Goal: Transaction & Acquisition: Book appointment/travel/reservation

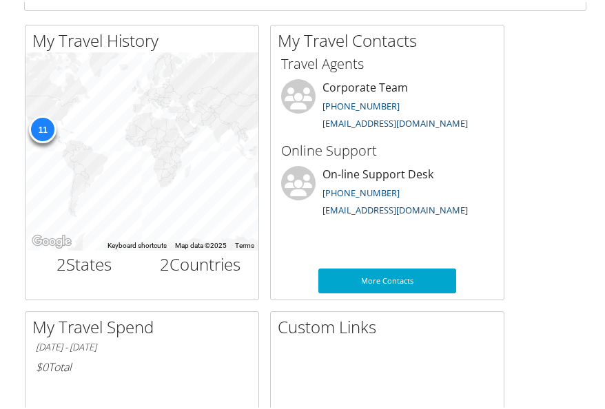
scroll to position [882, 0]
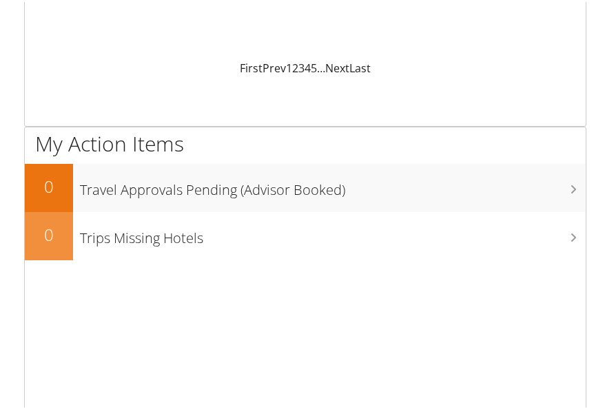
scroll to position [10, 0]
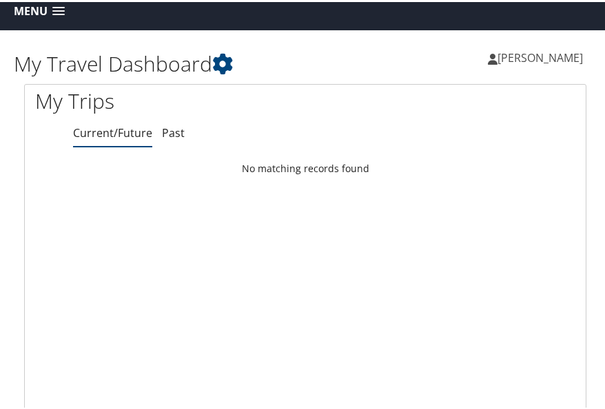
click at [59, 9] on span at bounding box center [58, 10] width 12 height 10
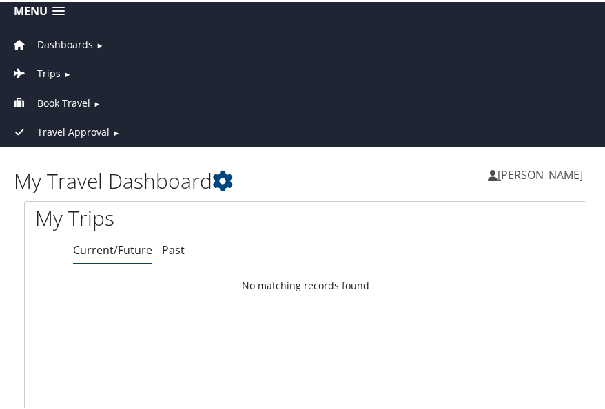
click at [72, 98] on span "Book Travel" at bounding box center [63, 101] width 53 height 15
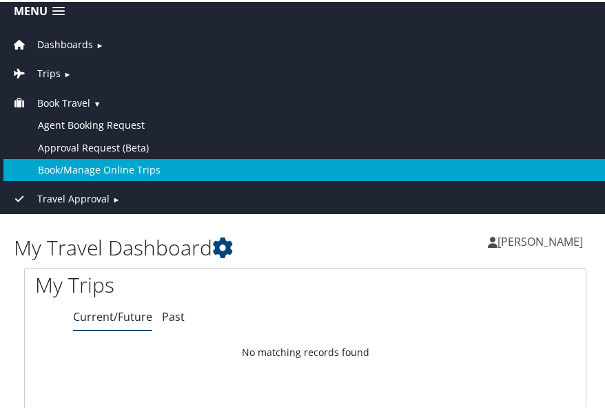
click at [90, 163] on link "Book/Manage Online Trips" at bounding box center [304, 168] width 603 height 22
